Goal: Task Accomplishment & Management: Manage account settings

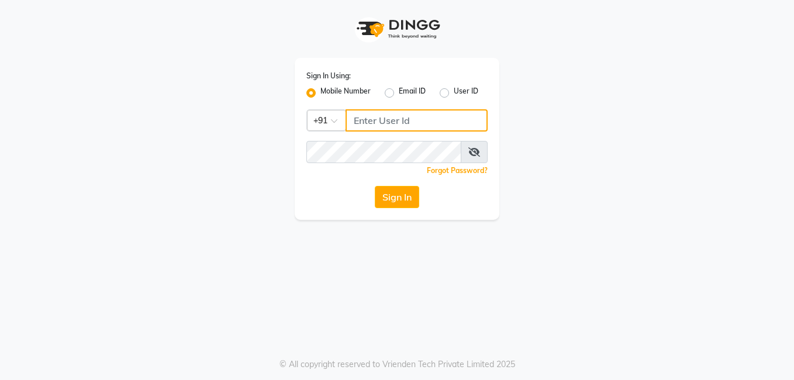
type input "7972130492"
click at [392, 125] on input "7972130492" at bounding box center [417, 120] width 142 height 22
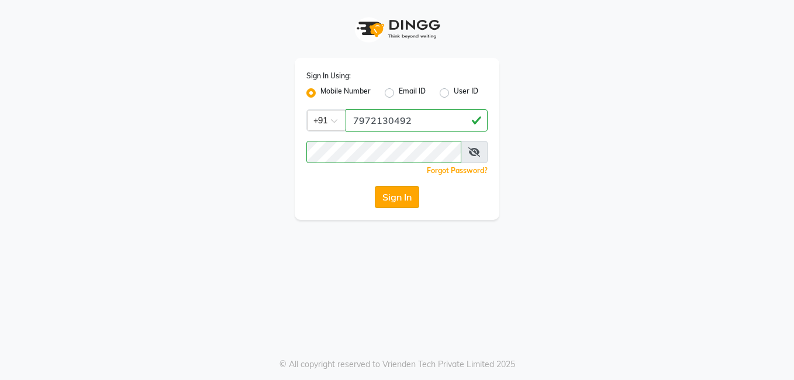
click at [394, 198] on button "Sign In" at bounding box center [397, 197] width 44 height 22
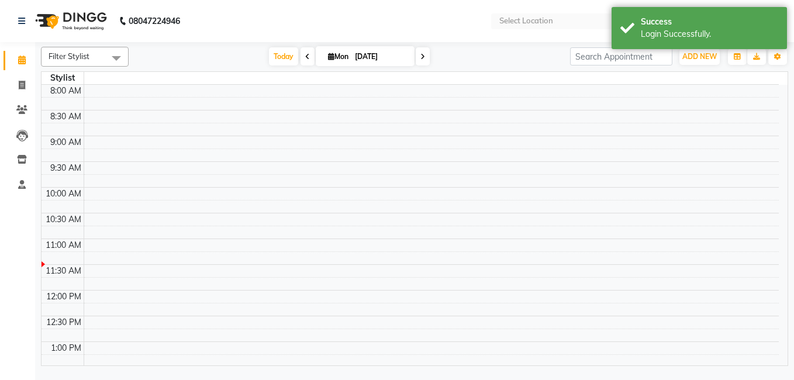
select select "en"
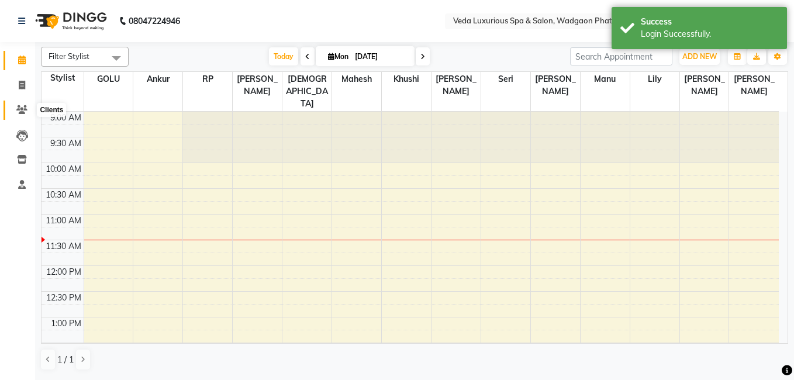
click at [19, 110] on icon at bounding box center [21, 109] width 11 height 9
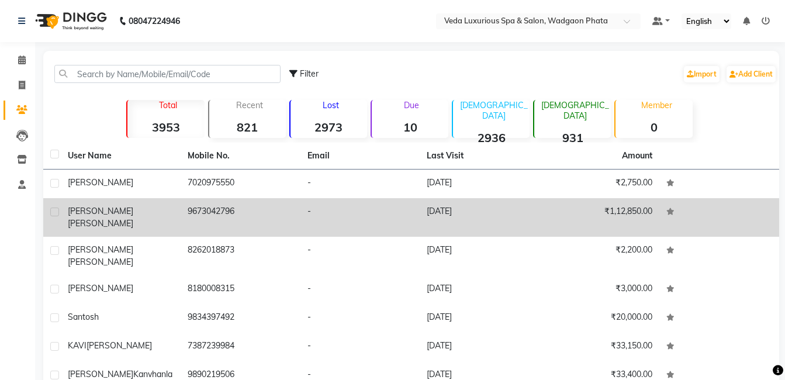
click at [164, 213] on div "[PERSON_NAME]" at bounding box center [121, 217] width 106 height 25
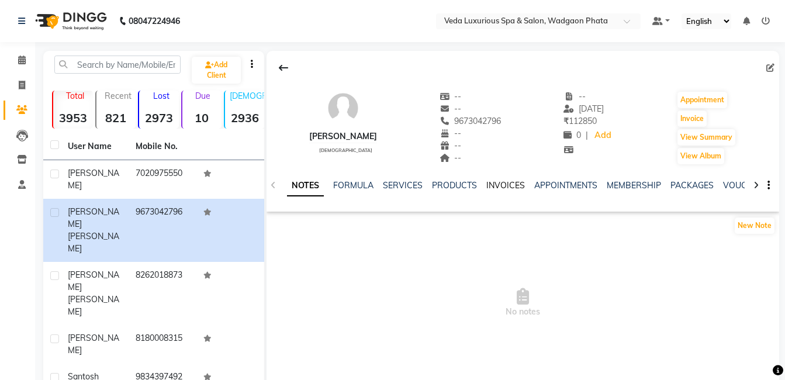
click at [499, 185] on link "INVOICES" at bounding box center [506, 185] width 39 height 11
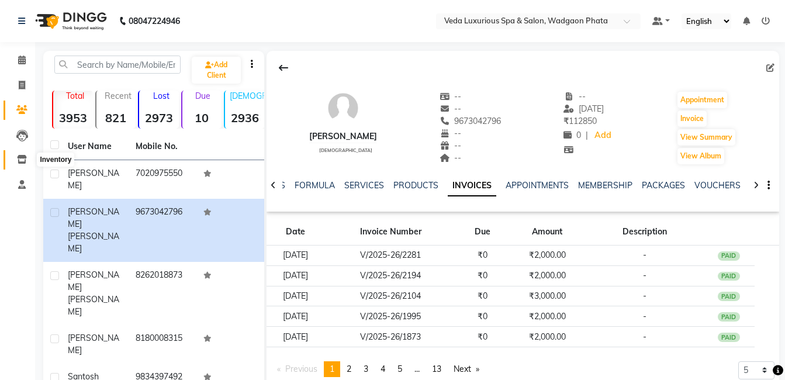
click at [18, 158] on icon at bounding box center [22, 159] width 10 height 9
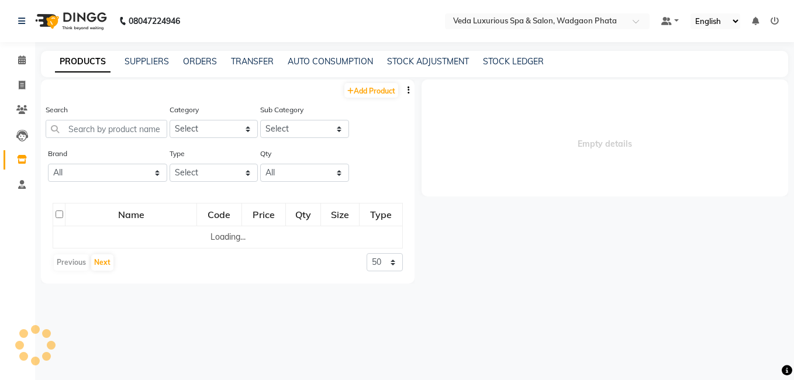
select select
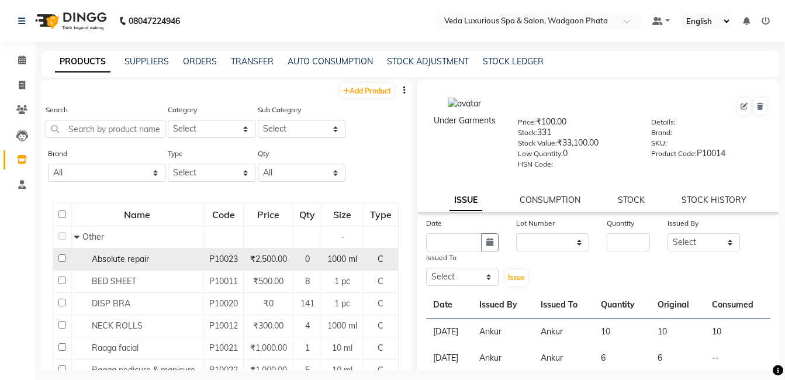
scroll to position [12, 0]
